Goal: Navigation & Orientation: Find specific page/section

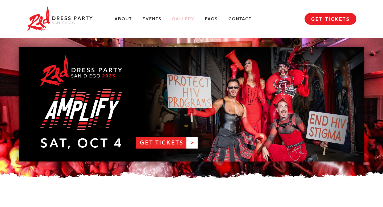
click at [179, 18] on link "Gallery" at bounding box center [183, 19] width 22 height 6
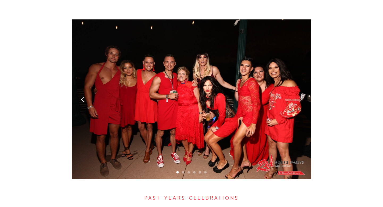
scroll to position [1508, 0]
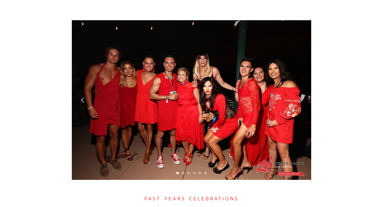
click at [183, 55] on div "1 of 6" at bounding box center [192, 100] width 240 height 160
click at [183, 172] on div "Show slide 2 of 6" at bounding box center [183, 173] width 2 height 2
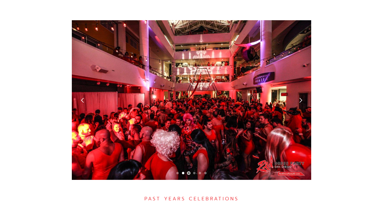
click at [189, 172] on div "Show slide 3 of 6" at bounding box center [189, 173] width 2 height 2
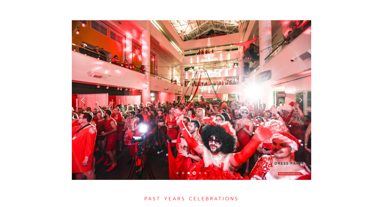
click at [193, 172] on div "Show slide 4 of 6" at bounding box center [194, 173] width 2 height 2
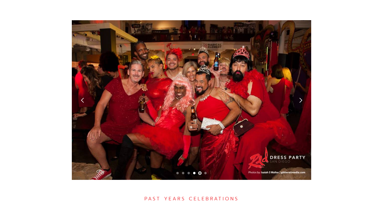
click at [199, 172] on div "Show slide 5 of 6" at bounding box center [200, 173] width 2 height 2
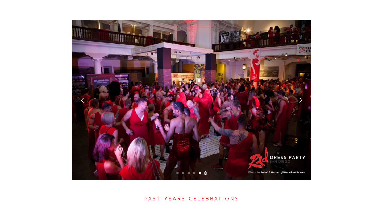
click at [205, 172] on div "Show slide 6 of 6" at bounding box center [205, 173] width 2 height 2
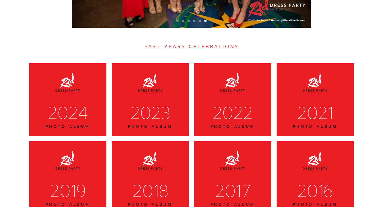
scroll to position [1661, 0]
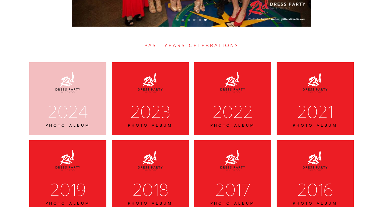
click at [83, 101] on div "2024" at bounding box center [67, 112] width 63 height 22
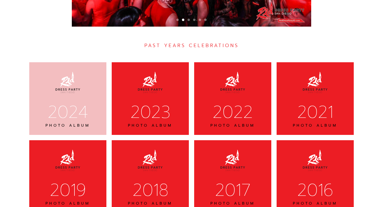
click at [77, 101] on div "2024" at bounding box center [67, 112] width 63 height 22
